Goal: Task Accomplishment & Management: Manage account settings

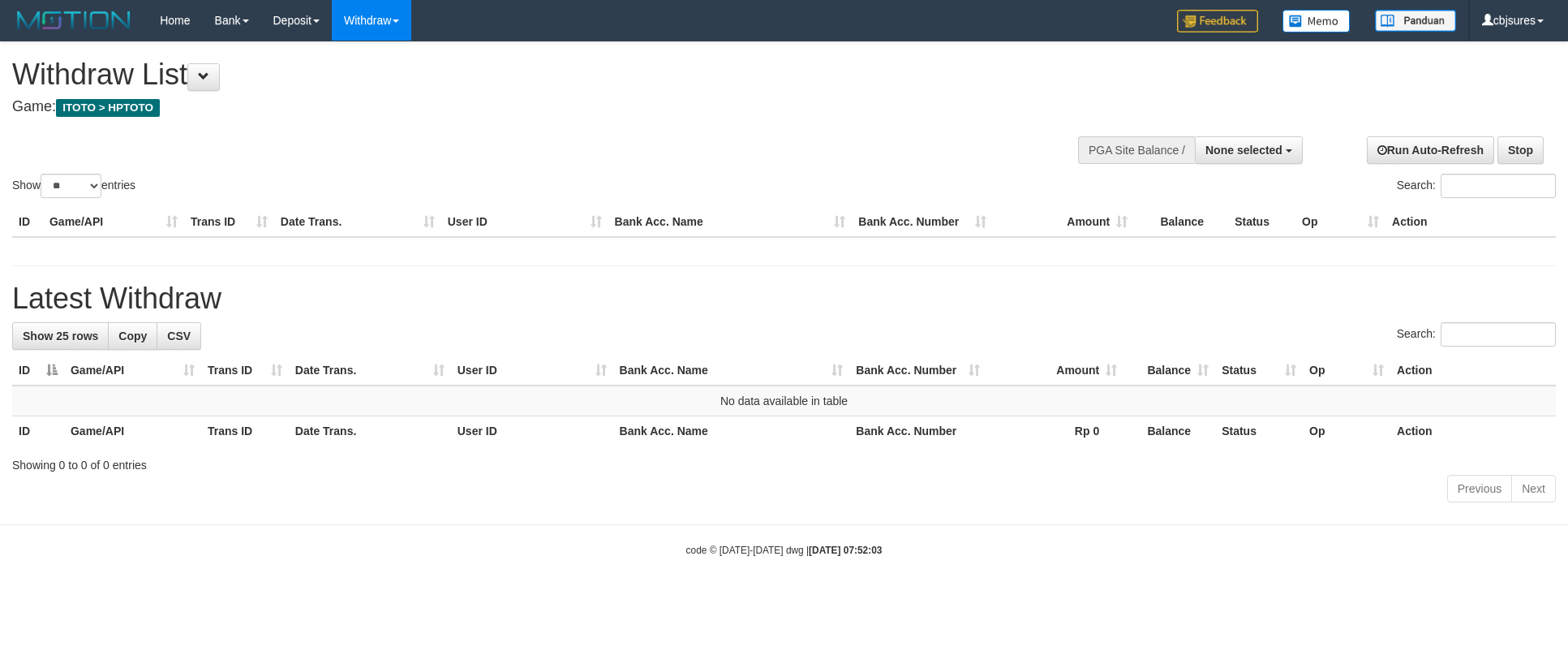
select select "**"
click at [427, 81] on h1 "Withdraw List" at bounding box center [521, 75] width 1018 height 33
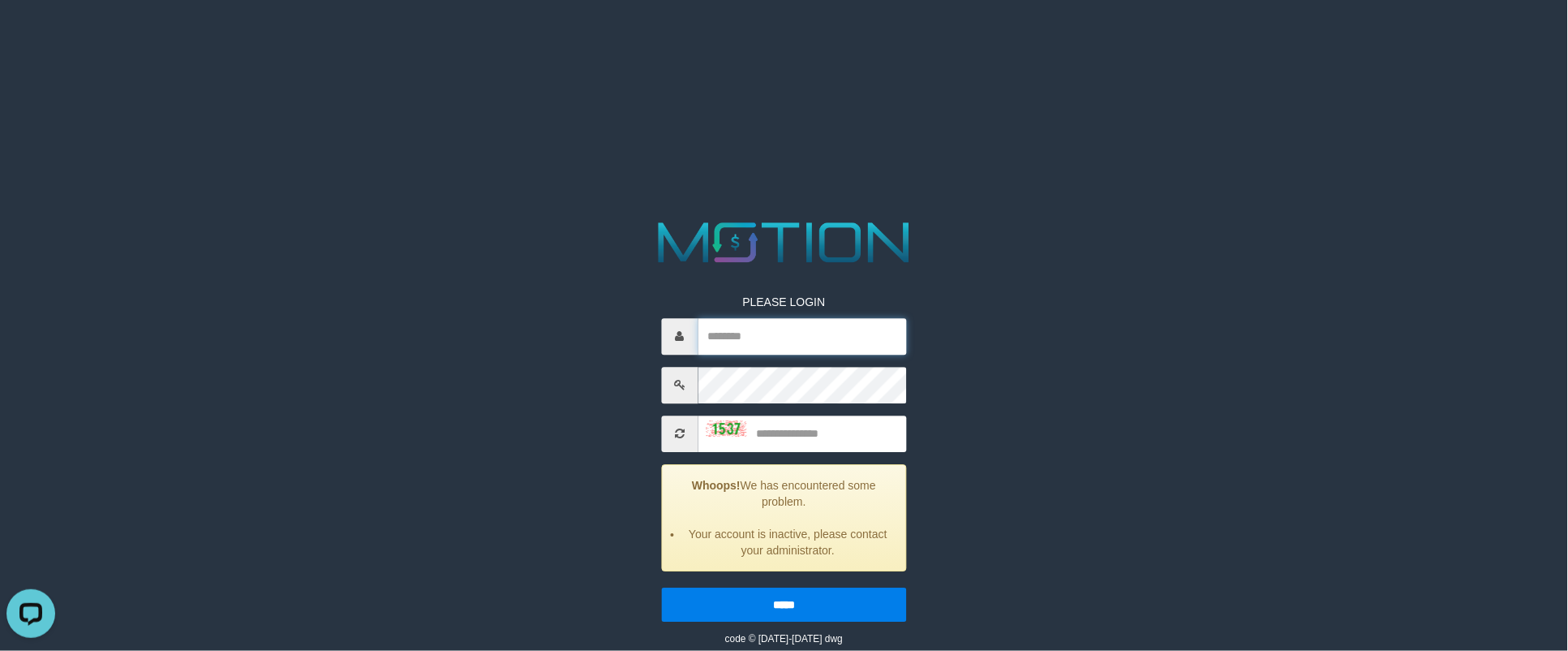
type input "********"
click at [731, 333] on input "********" at bounding box center [802, 336] width 208 height 36
